Goal: Navigation & Orientation: Find specific page/section

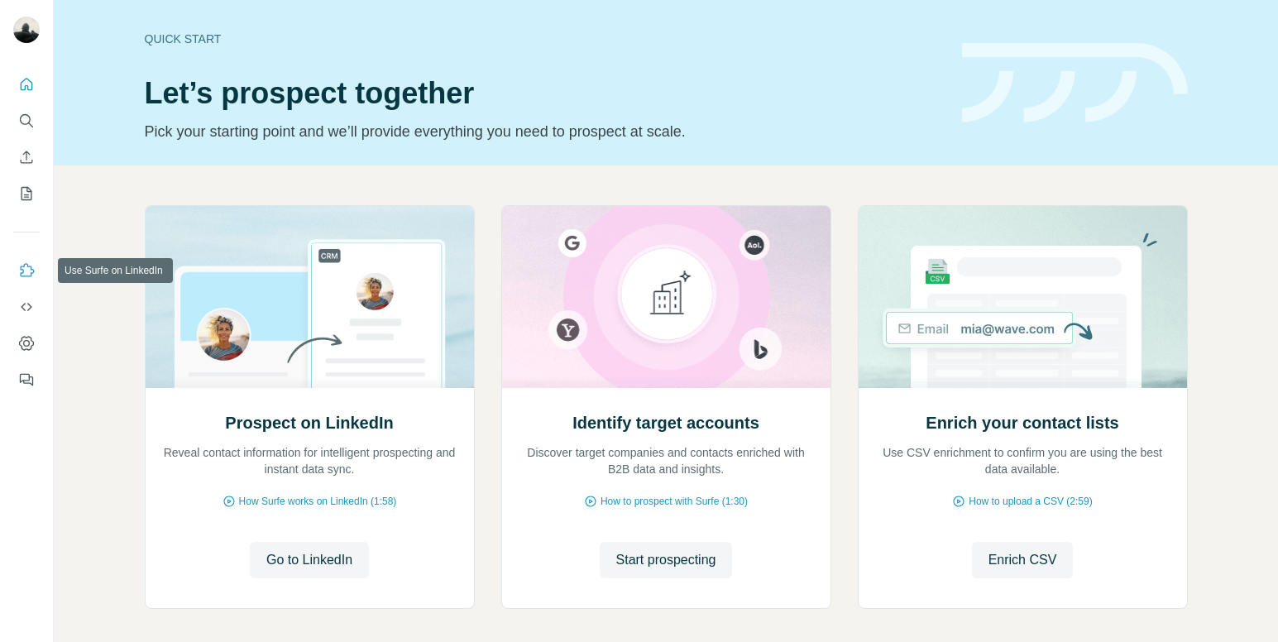
click at [26, 275] on icon "Use Surfe on LinkedIn" at bounding box center [26, 270] width 17 height 17
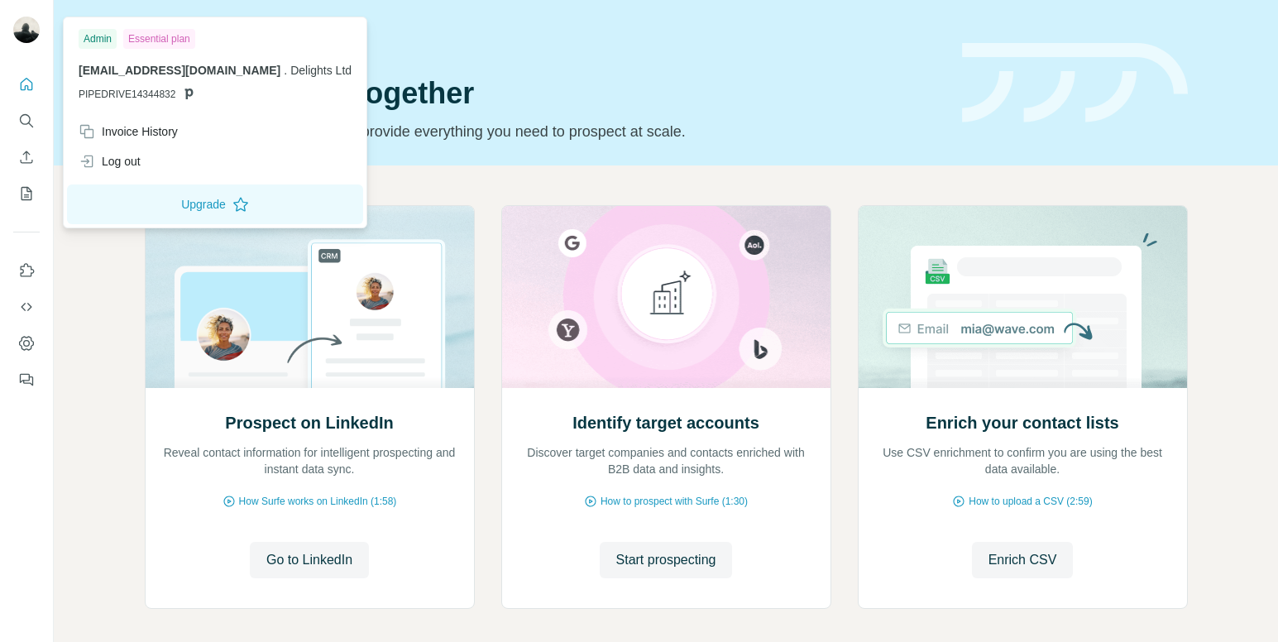
click at [27, 33] on img at bounding box center [26, 30] width 26 height 26
click at [25, 346] on icon "Dashboard" at bounding box center [26, 343] width 7 height 7
